Goal: Navigation & Orientation: Find specific page/section

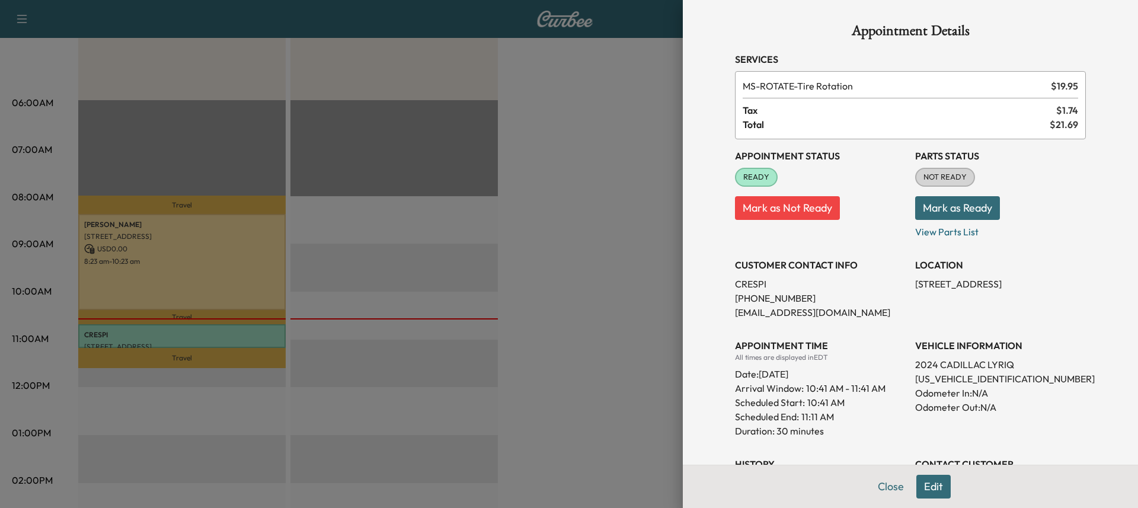
click at [1043, 49] on div "Appointment Details Services MS-ROTATE - Tire Rotation $ 19.95 Tax $ 1.74 Total…" at bounding box center [909, 377] width 379 height 755
click at [885, 490] on button "Close" at bounding box center [890, 487] width 41 height 24
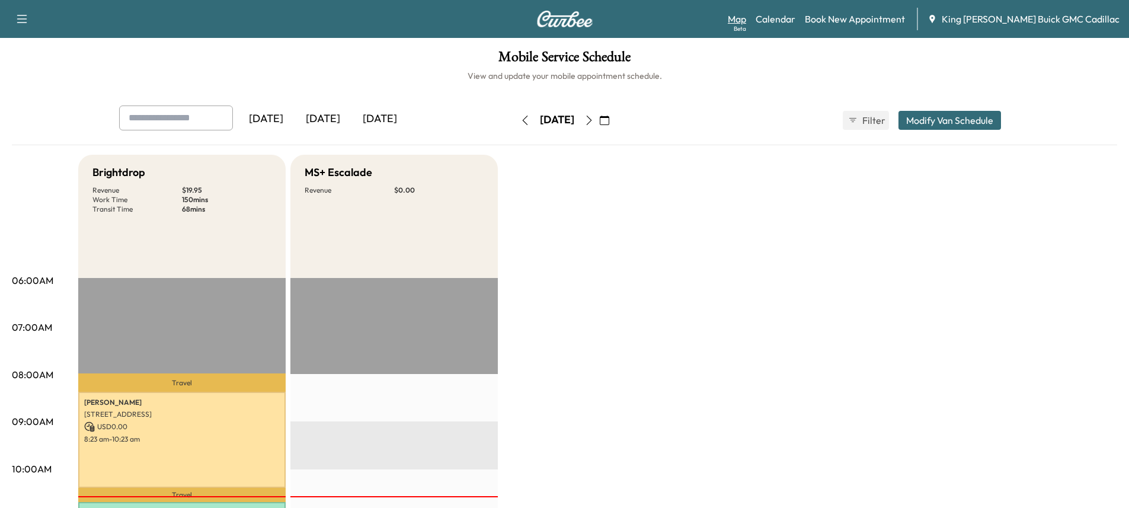
click at [746, 21] on link "Map Beta" at bounding box center [737, 19] width 18 height 14
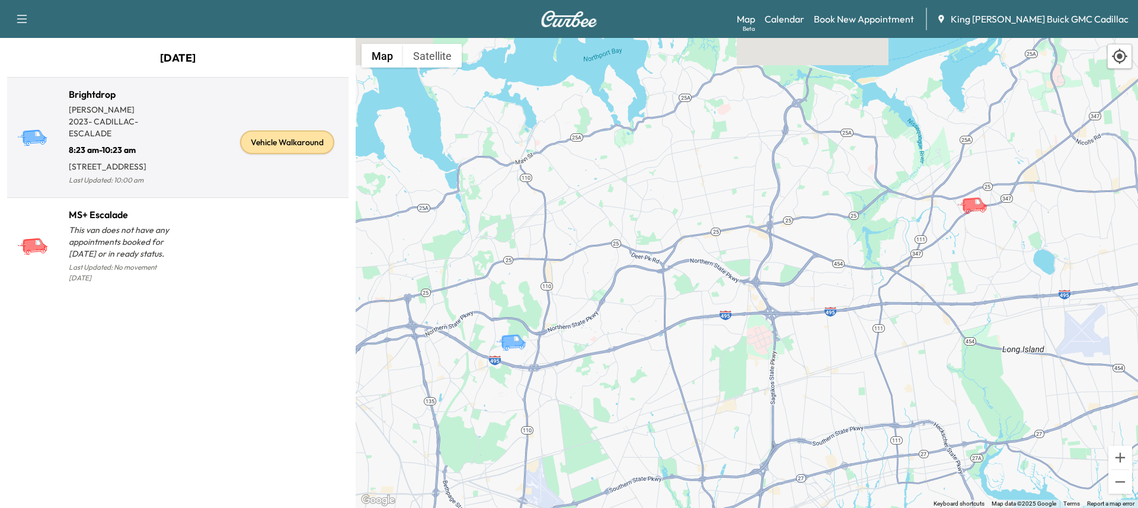
click at [97, 109] on p "[PERSON_NAME]" at bounding box center [123, 110] width 109 height 12
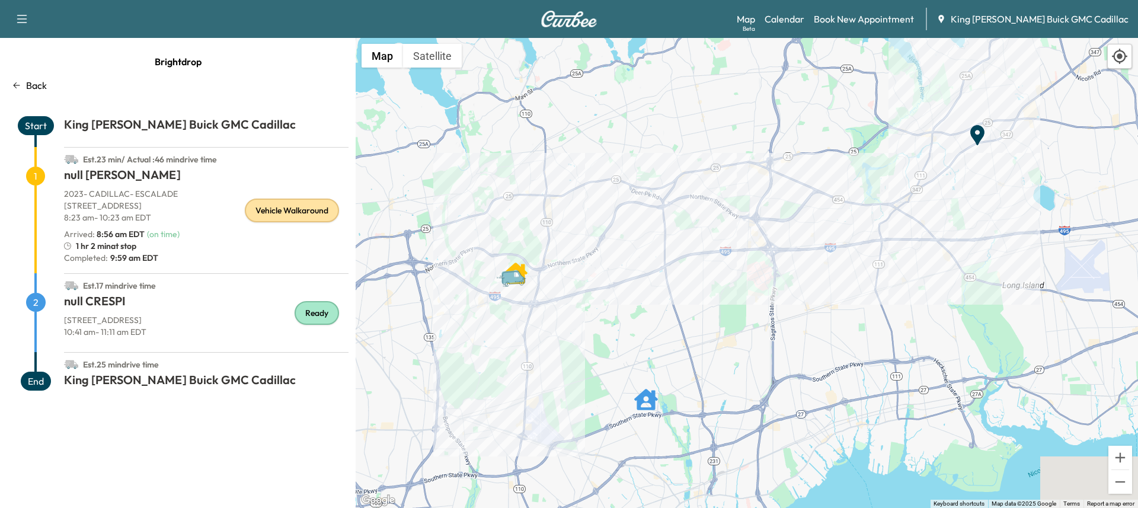
click at [312, 209] on div "Vehicle Walkaround" at bounding box center [292, 210] width 94 height 24
click at [115, 302] on h1 "null CRESPI" at bounding box center [206, 303] width 284 height 21
click at [291, 217] on div "Vehicle Walkaround" at bounding box center [292, 210] width 94 height 24
click at [183, 195] on p "2023 - CADILLAC - ESCALADE" at bounding box center [206, 194] width 284 height 12
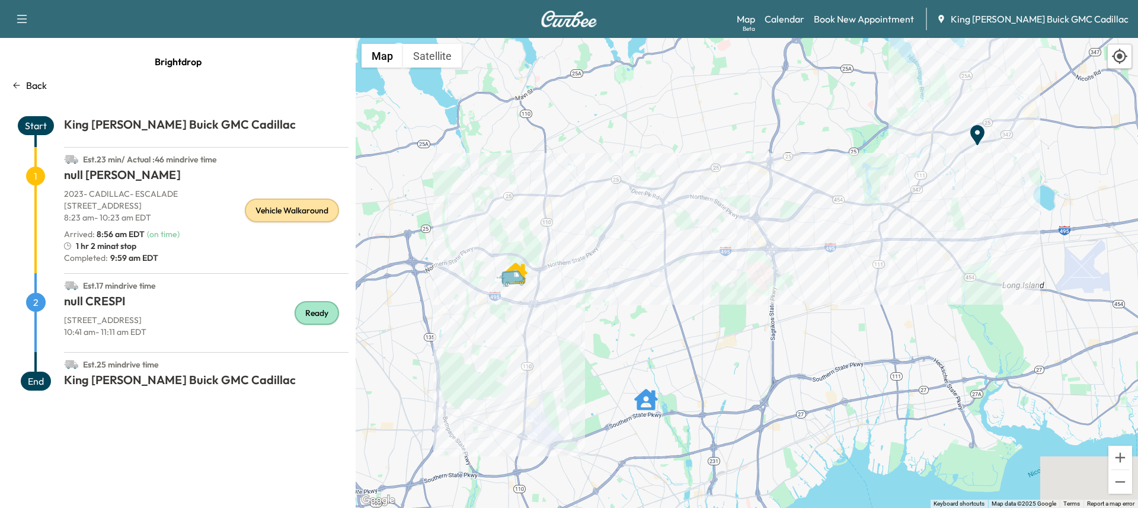
click at [277, 216] on div "Vehicle Walkaround" at bounding box center [292, 210] width 94 height 24
click at [819, 28] on div "Map Beta Calendar Book New Appointment King [PERSON_NAME] Buick GMC Cadillac" at bounding box center [932, 19] width 392 height 23
click at [804, 22] on link "Calendar" at bounding box center [784, 19] width 40 height 14
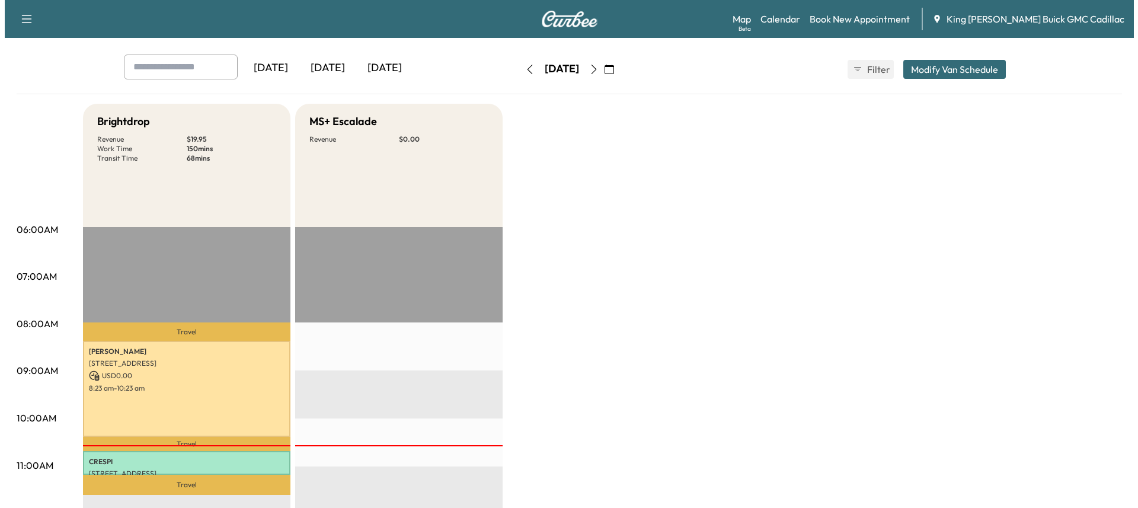
scroll to position [118, 0]
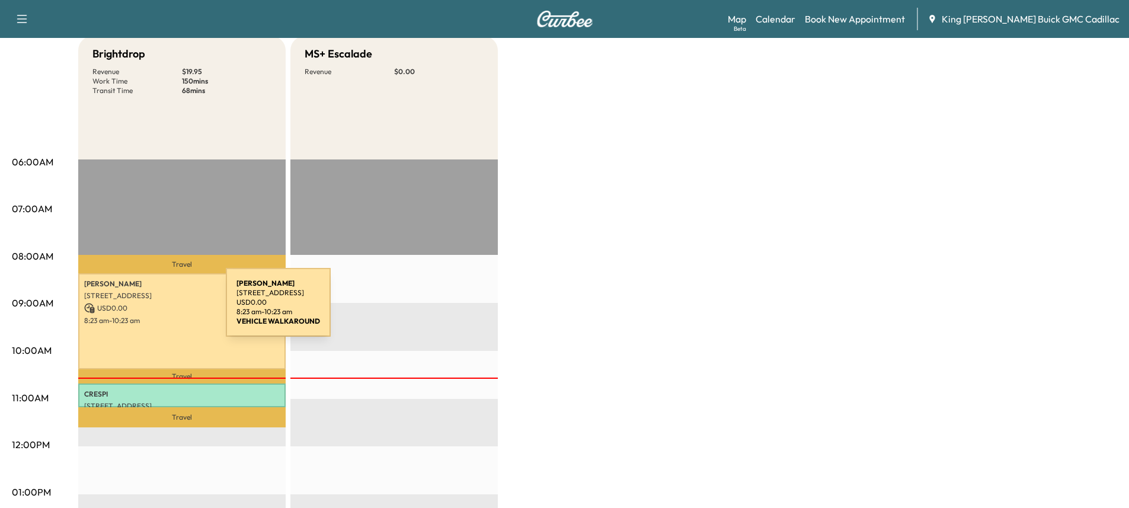
click at [137, 309] on p "USD 0.00" at bounding box center [182, 308] width 196 height 11
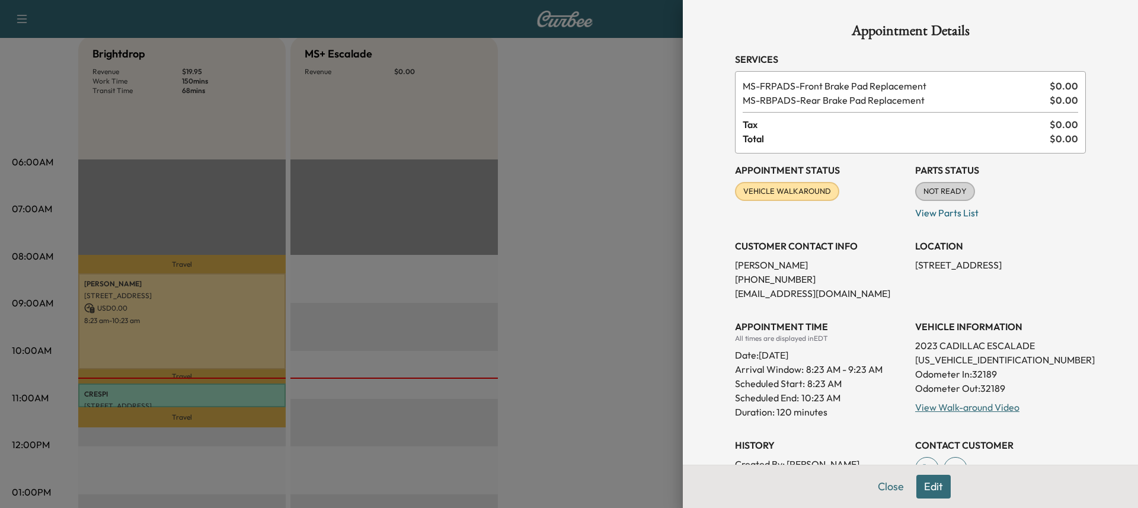
click at [802, 194] on span "VEHICLE WALKAROUND" at bounding box center [787, 191] width 102 height 12
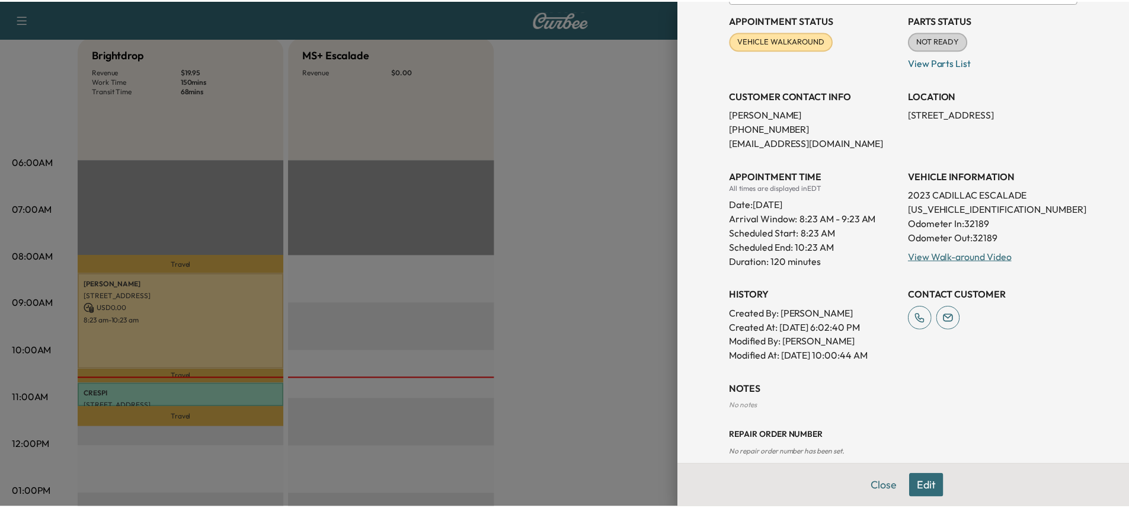
scroll to position [168, 0]
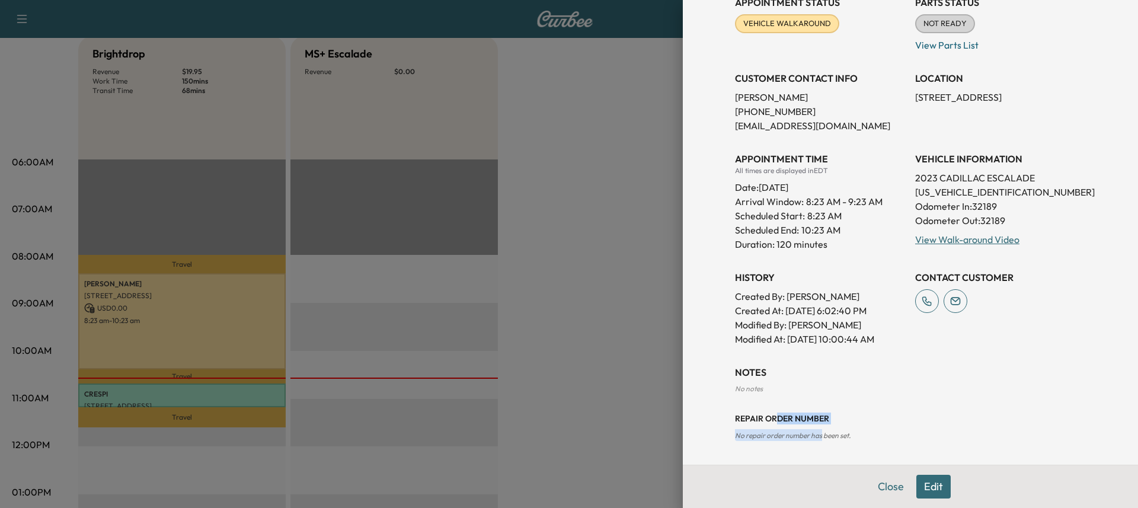
drag, startPoint x: 814, startPoint y: 427, endPoint x: 767, endPoint y: 408, distance: 50.7
click at [767, 408] on div "Repair Order number No repair order number has been set." at bounding box center [910, 416] width 351 height 47
click at [760, 383] on div "NOTES No notes Repair Order number No repair order number has been set." at bounding box center [910, 403] width 351 height 76
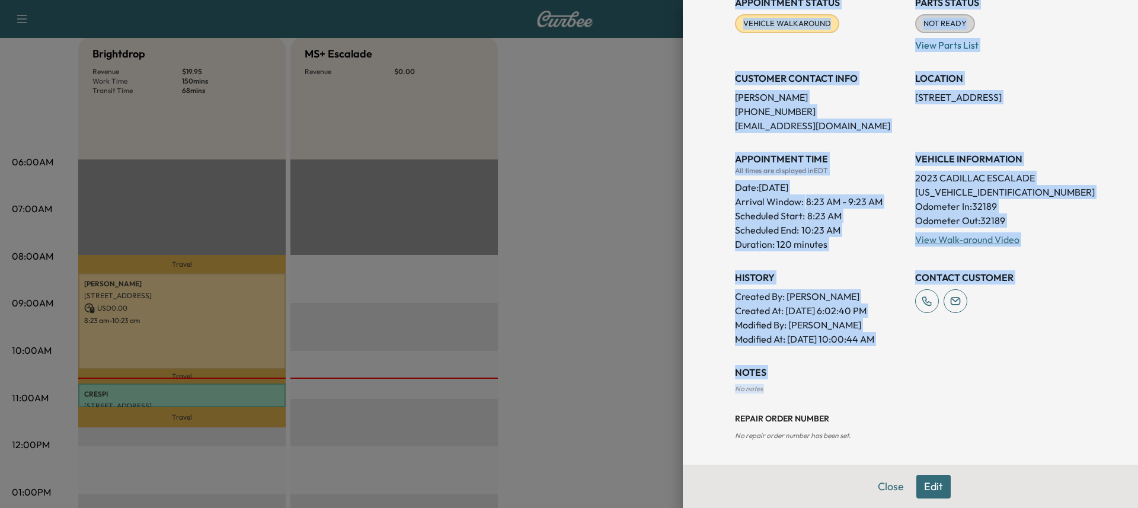
drag, startPoint x: 760, startPoint y: 383, endPoint x: 659, endPoint y: 306, distance: 126.8
click at [659, 306] on div "Appointment Details Services MS-FRPADS - Front Brake Pad Replacement $ 0.00 MS-…" at bounding box center [569, 254] width 1138 height 508
click at [790, 316] on p "Created At : [DATE] 6:02:40 PM" at bounding box center [820, 310] width 171 height 14
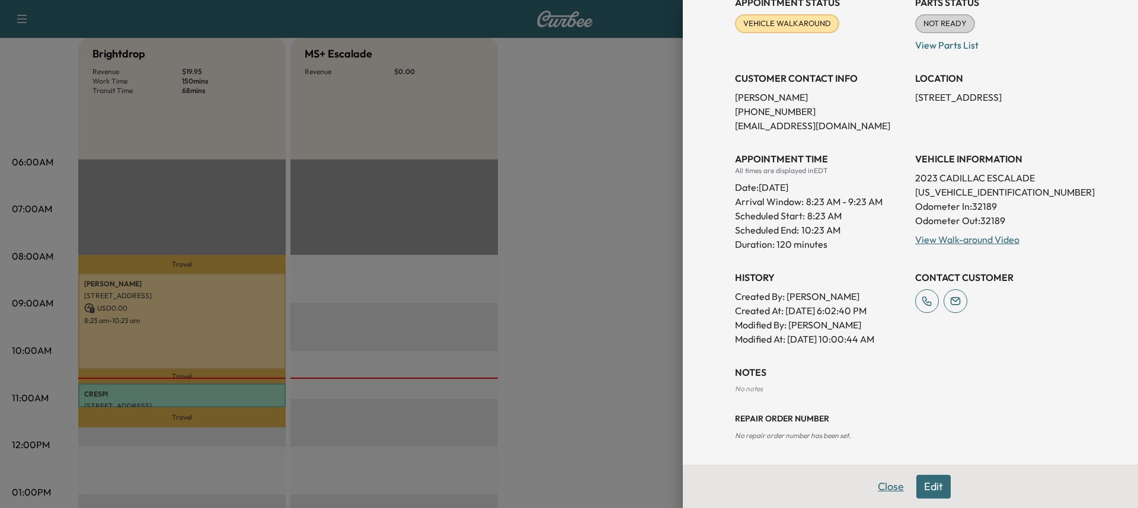
click at [871, 488] on button "Close" at bounding box center [890, 487] width 41 height 24
